Goal: Transaction & Acquisition: Purchase product/service

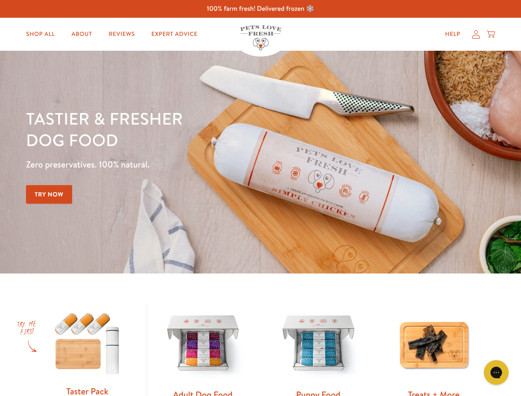
click at [260, 198] on div "Tastier & fresher dog food Zero preservatives. 100% natural. Try Now" at bounding box center [182, 162] width 313 height 109
click at [496, 373] on icon "Gorgias live chat" at bounding box center [496, 372] width 8 height 8
